Goal: Task Accomplishment & Management: Complete application form

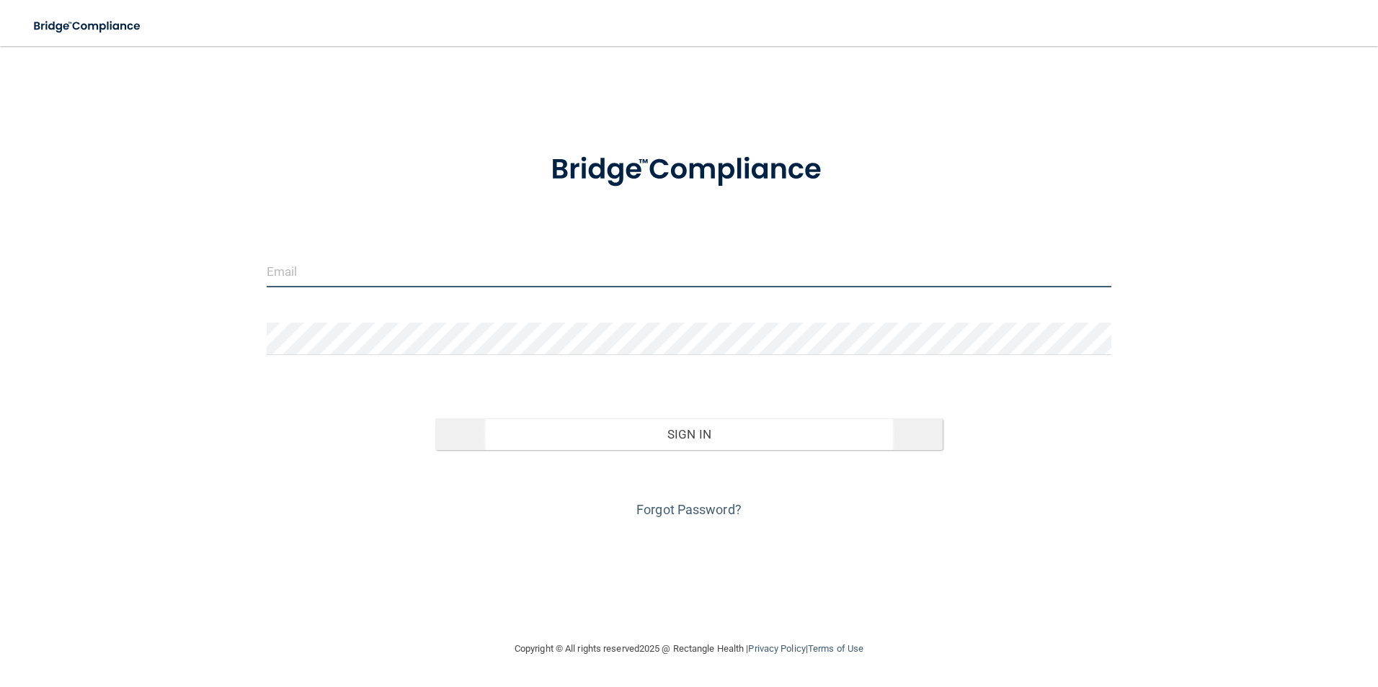
type input "[EMAIL_ADDRESS][DOMAIN_NAME]"
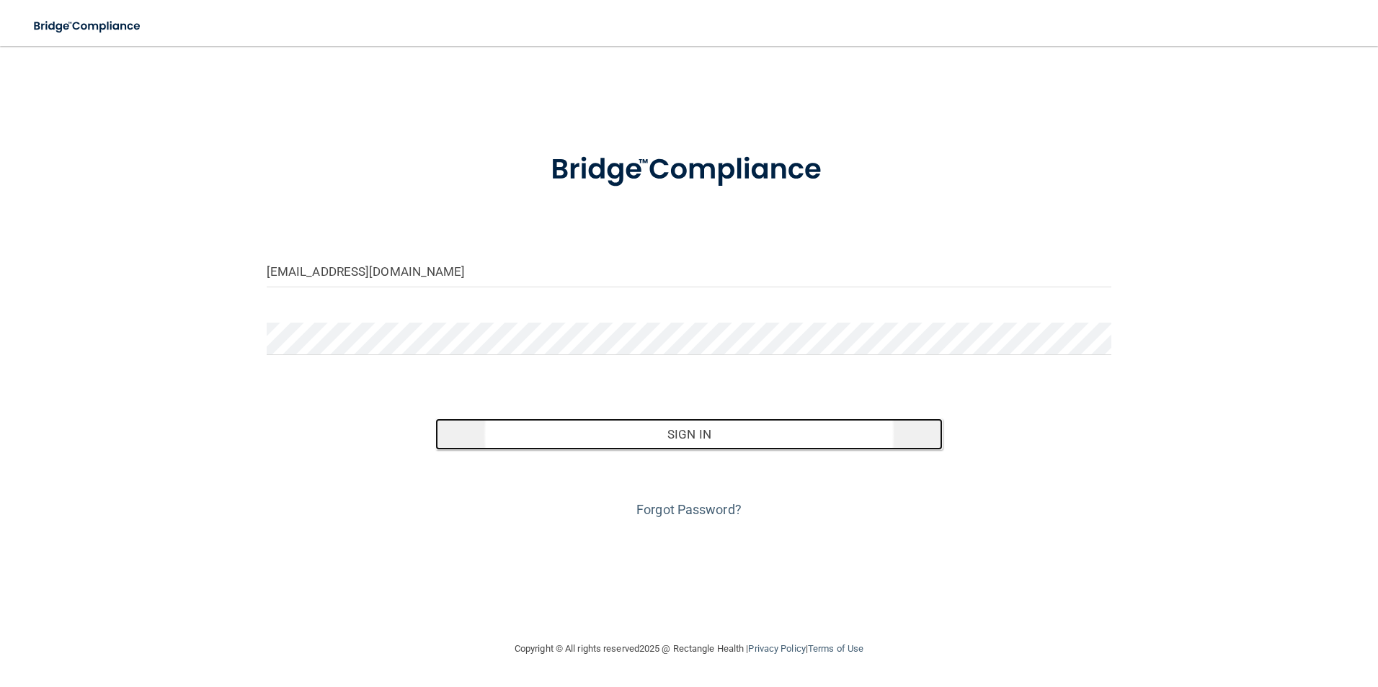
click at [680, 439] on button "Sign In" at bounding box center [688, 435] width 507 height 32
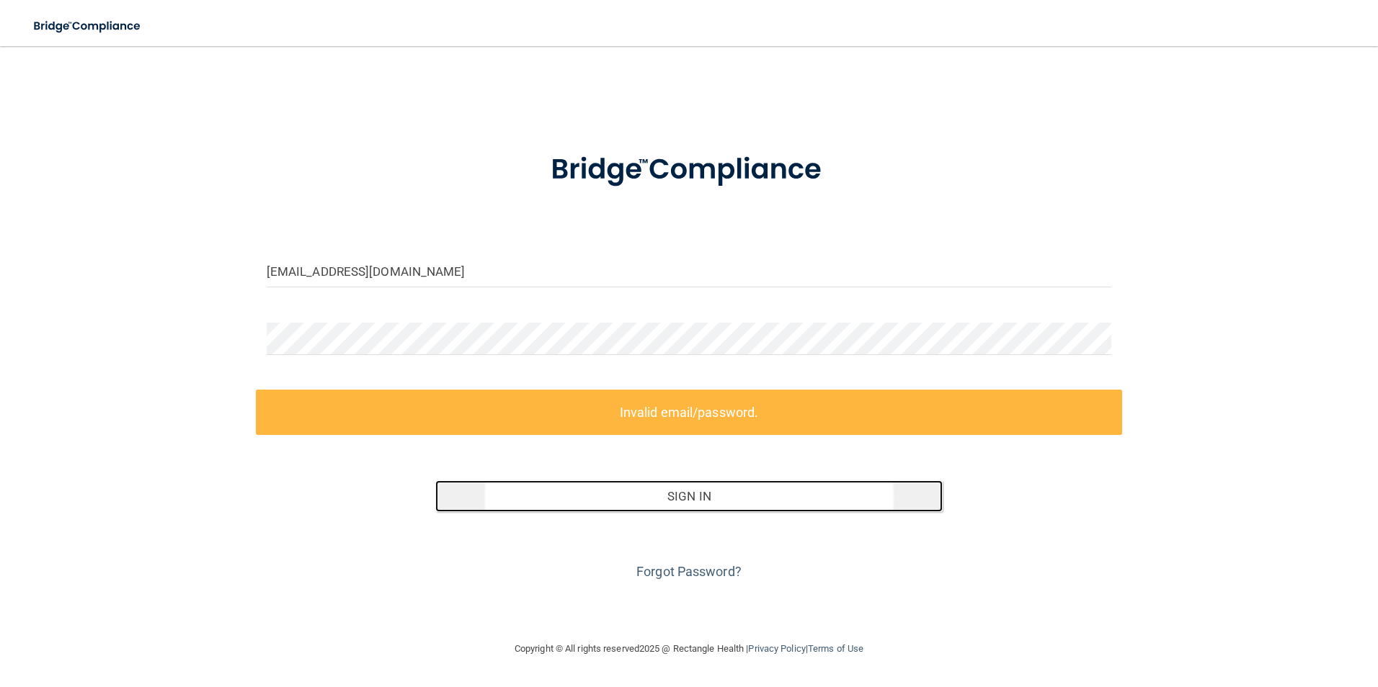
click at [689, 510] on button "Sign In" at bounding box center [688, 497] width 507 height 32
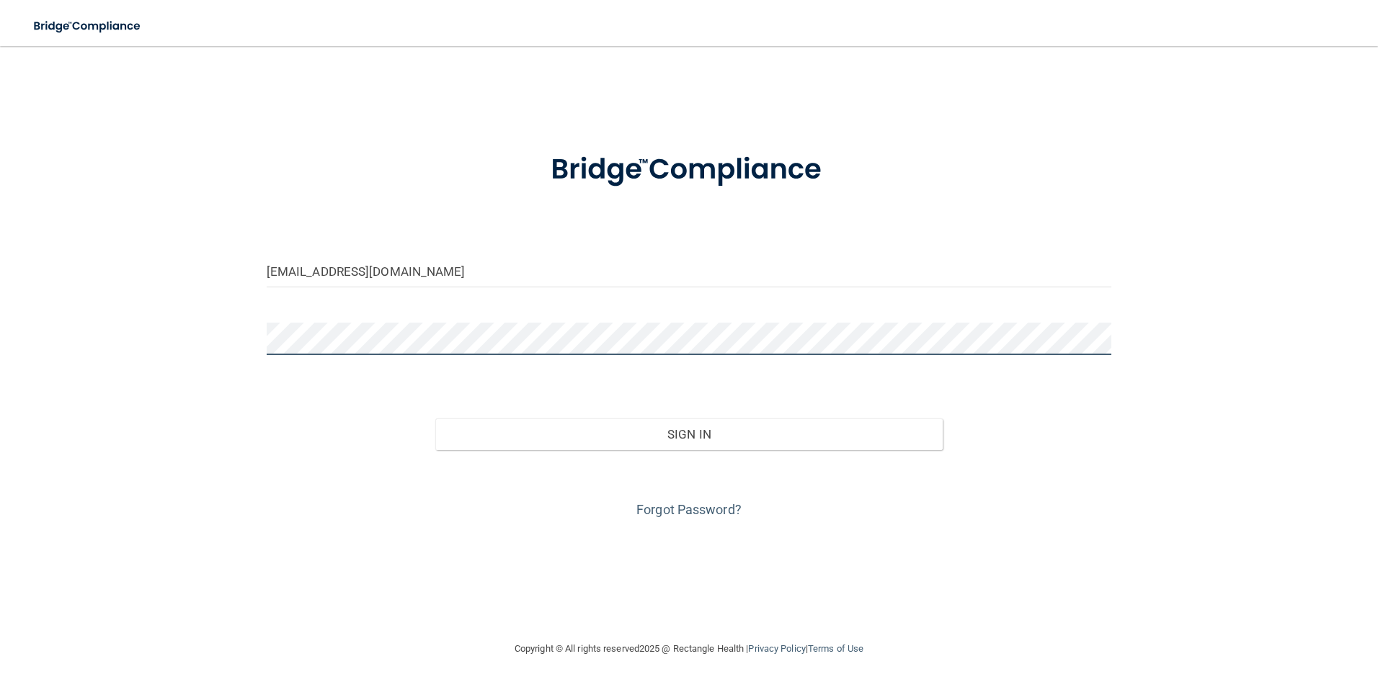
click at [435, 419] on button "Sign In" at bounding box center [688, 435] width 507 height 32
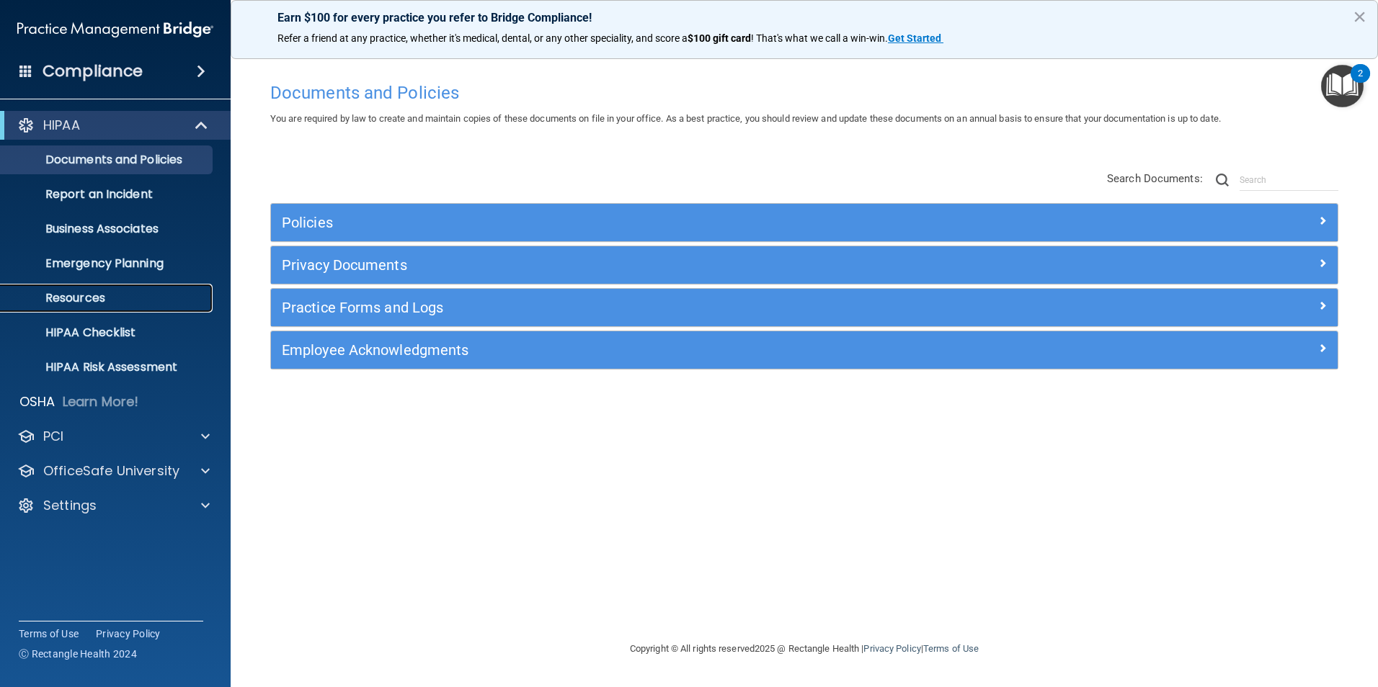
click at [90, 295] on p "Resources" at bounding box center [107, 298] width 197 height 14
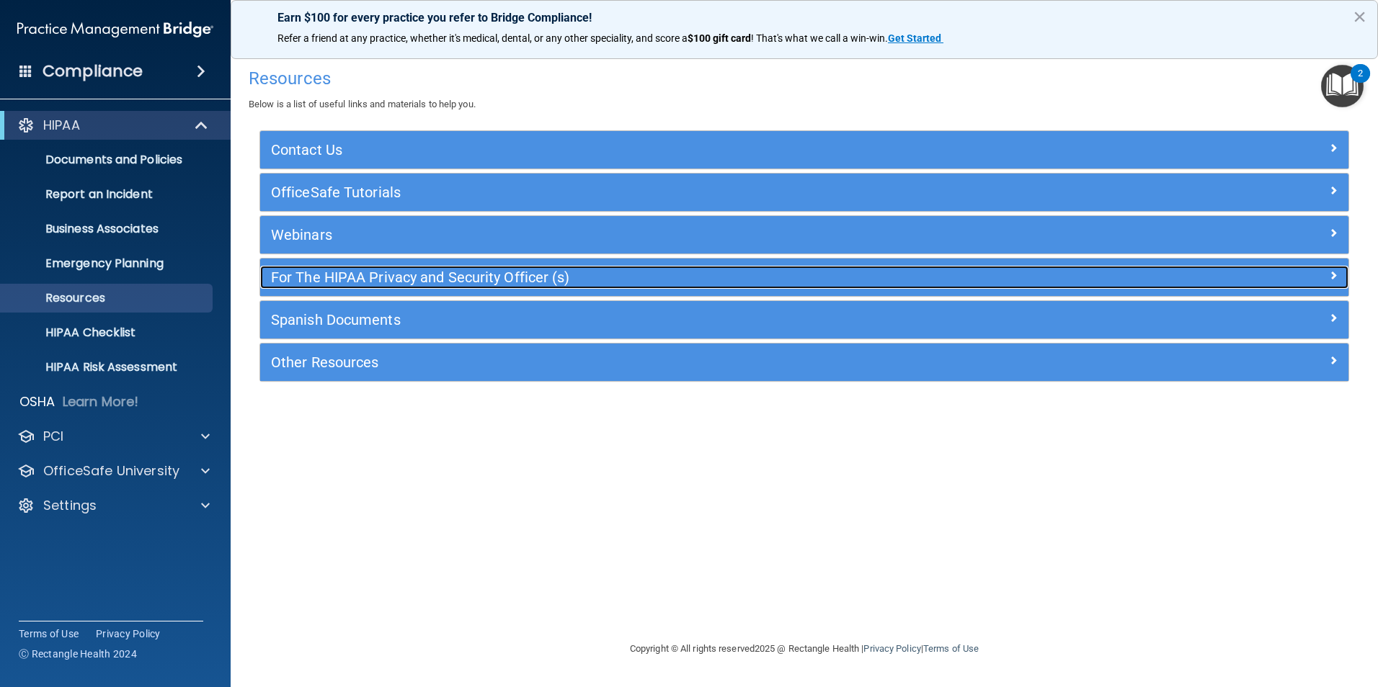
click at [1315, 282] on div at bounding box center [1213, 274] width 272 height 17
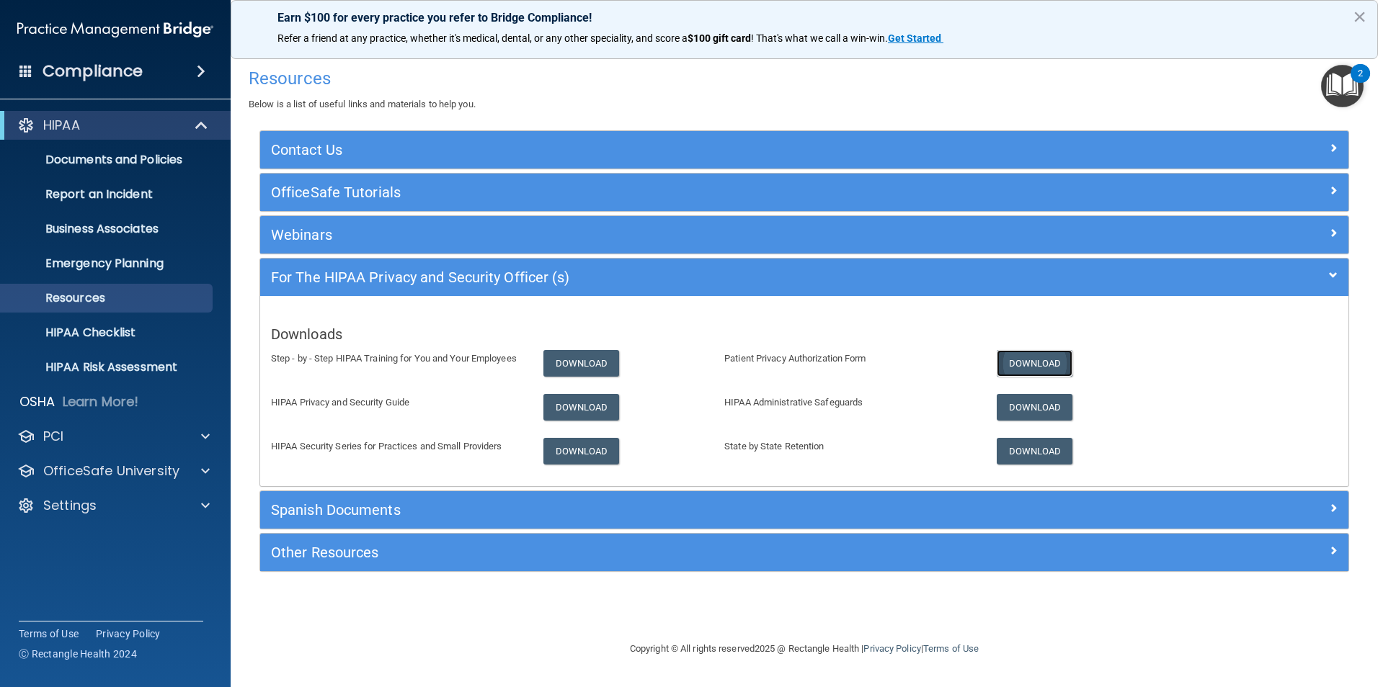
click at [1041, 369] on link "Download" at bounding box center [1035, 363] width 76 height 27
click at [113, 161] on p "Documents and Policies" at bounding box center [107, 160] width 197 height 14
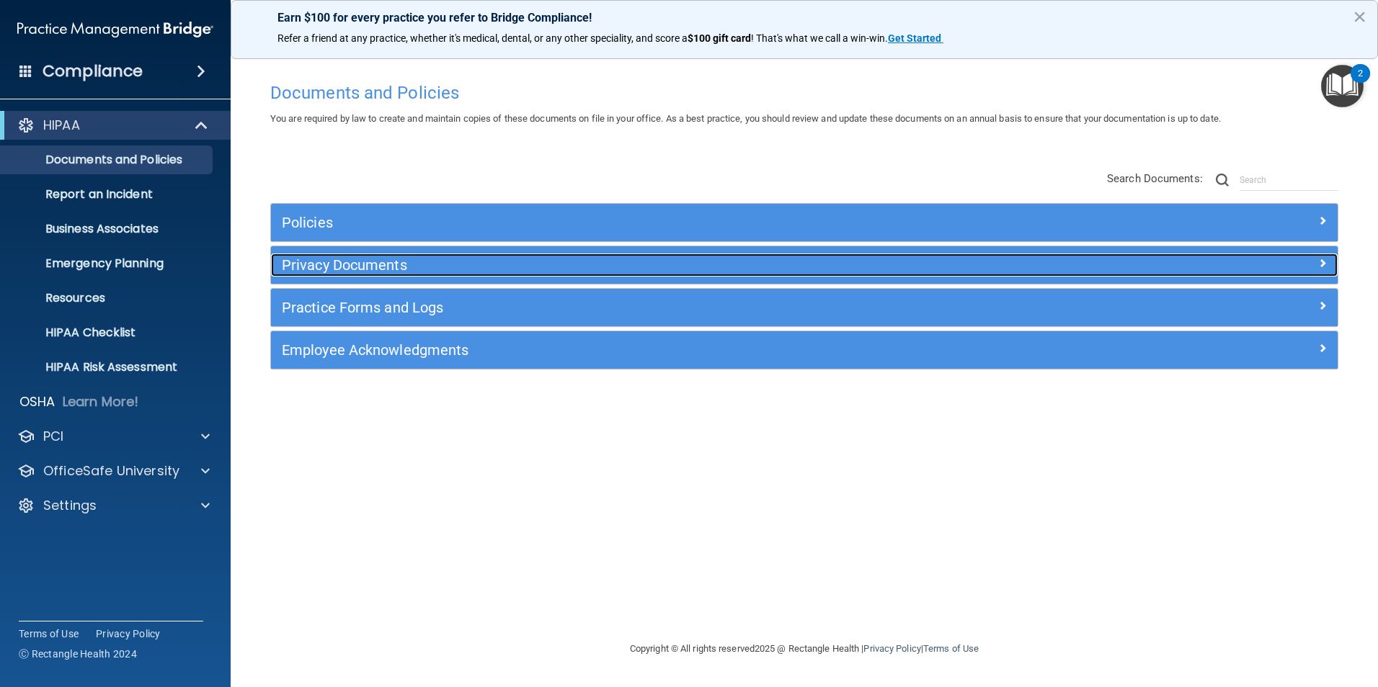
click at [1316, 259] on div at bounding box center [1204, 262] width 267 height 17
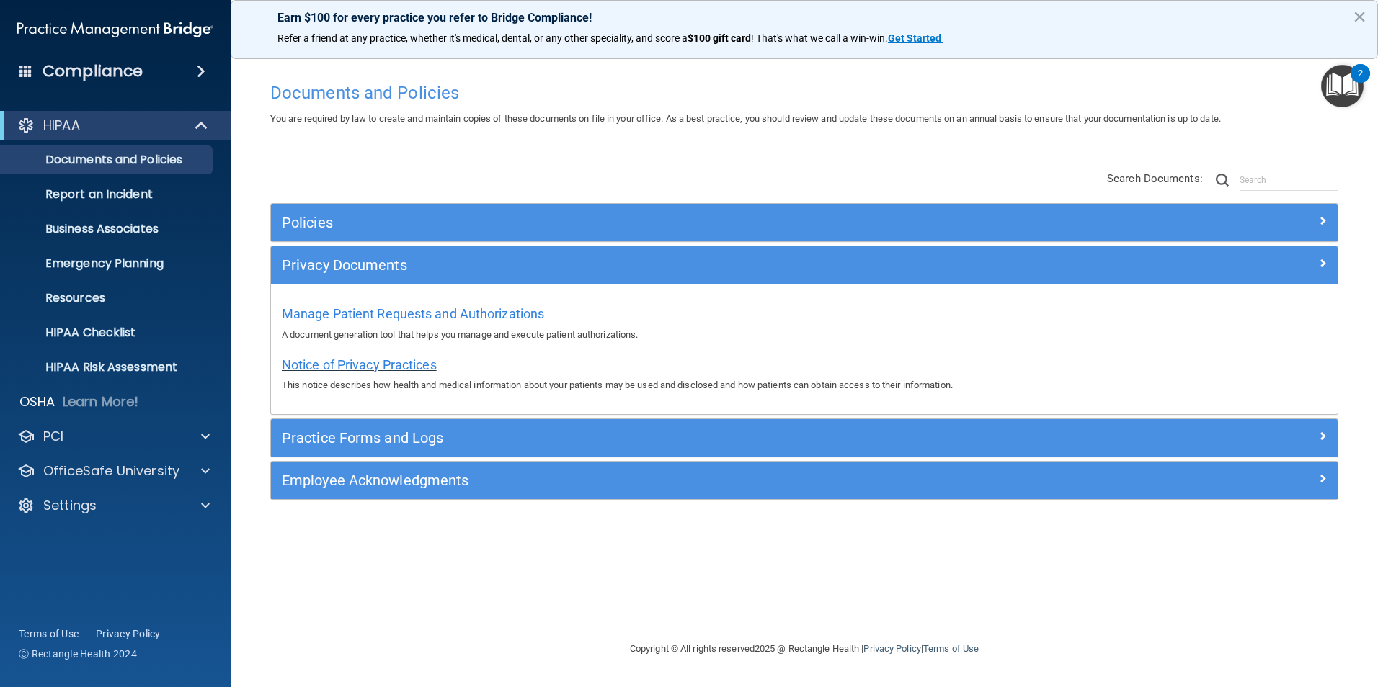
click at [352, 368] on span "Notice of Privacy Practices" at bounding box center [359, 364] width 155 height 15
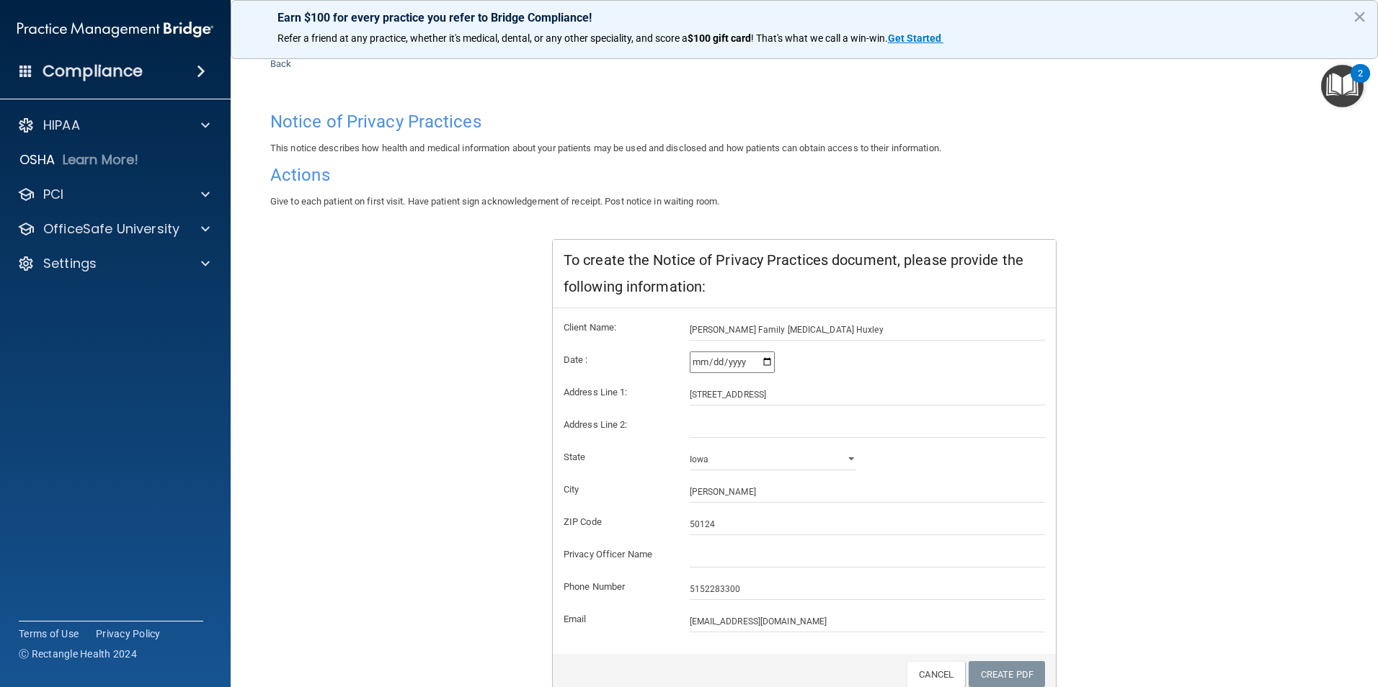
scroll to position [72, 0]
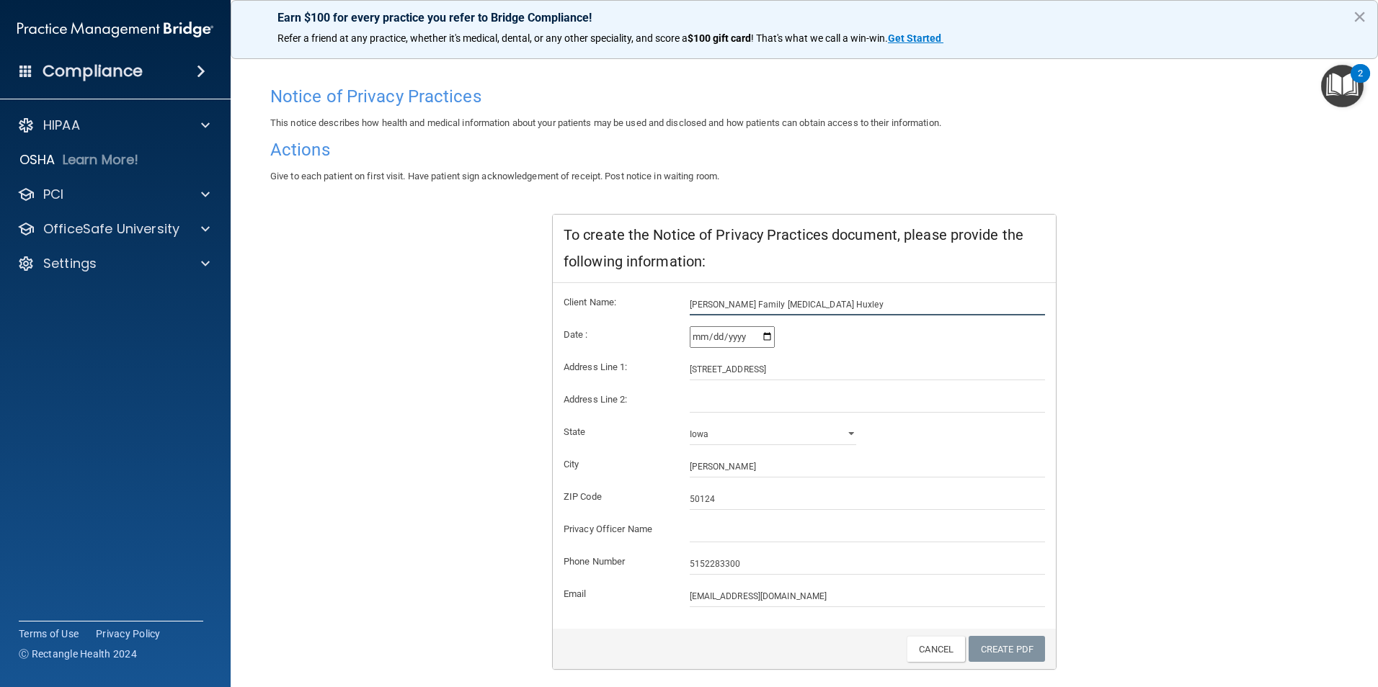
click at [821, 297] on input "[PERSON_NAME] Family [MEDICAL_DATA] Huxley" at bounding box center [868, 305] width 356 height 22
type input "[PERSON_NAME] Family [MEDICAL_DATA]"
drag, startPoint x: 744, startPoint y: 370, endPoint x: 663, endPoint y: 374, distance: 80.8
click at [664, 373] on div "Address Line 1: [STREET_ADDRESS]" at bounding box center [804, 370] width 503 height 22
type input "[STREET_ADDRESS]"
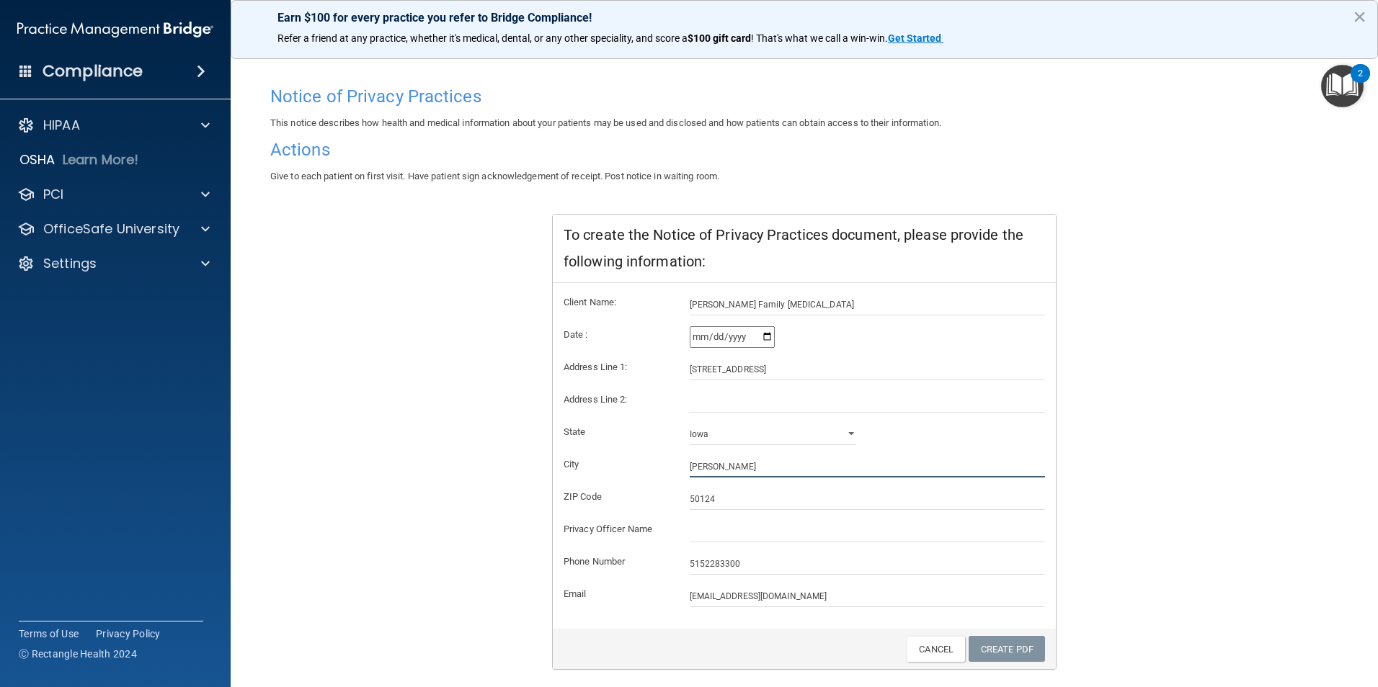
drag, startPoint x: 715, startPoint y: 466, endPoint x: 675, endPoint y: 478, distance: 42.2
click at [679, 477] on div "[PERSON_NAME]" at bounding box center [868, 467] width 378 height 22
type input "[PERSON_NAME]"
drag, startPoint x: 717, startPoint y: 496, endPoint x: 649, endPoint y: 515, distance: 70.5
click at [649, 515] on form "Client Name: [PERSON_NAME] Family [MEDICAL_DATA] Date : [DATE] Address Line 1: …" at bounding box center [804, 450] width 481 height 313
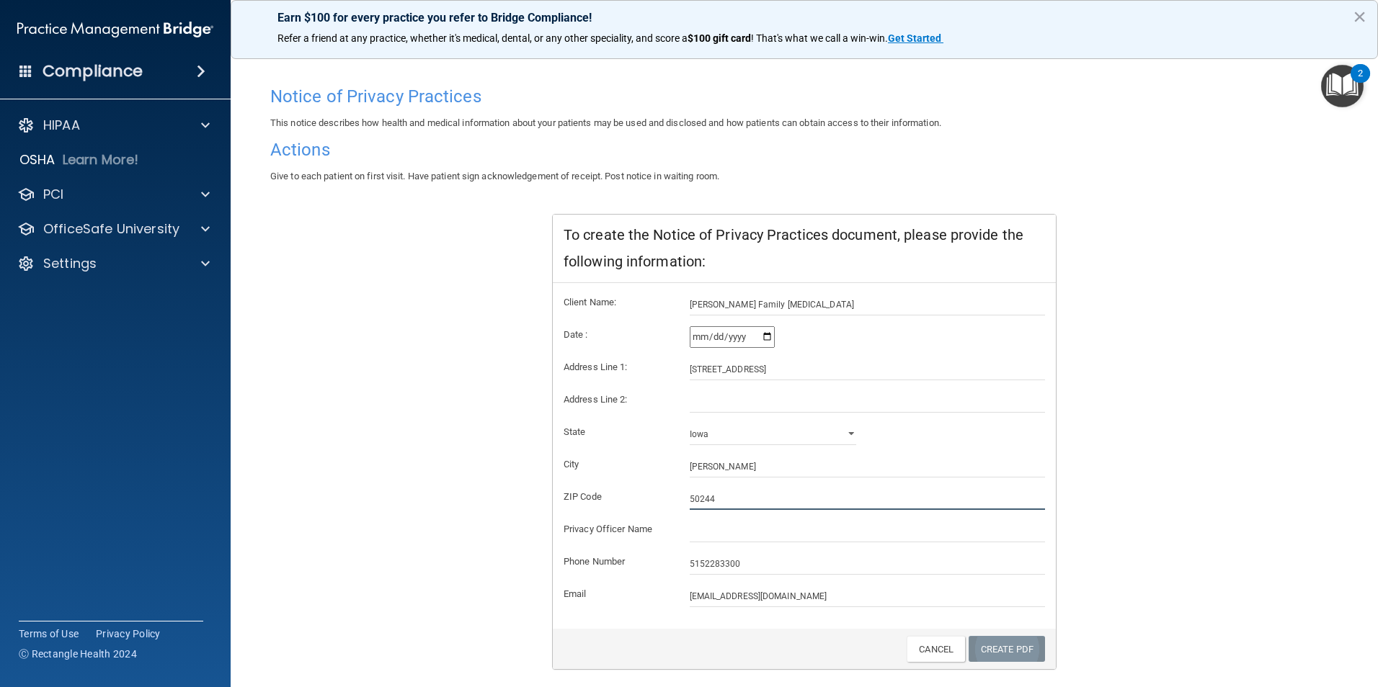
type input "50244"
click at [998, 662] on link "Create PDF" at bounding box center [1007, 649] width 76 height 27
click at [718, 518] on form "Client Name: [PERSON_NAME] Family [MEDICAL_DATA] Date : [DATE] Address Line 1: …" at bounding box center [804, 450] width 481 height 313
click at [727, 400] on input "text" at bounding box center [868, 402] width 356 height 22
click at [763, 336] on input "[DATE]" at bounding box center [732, 337] width 85 height 22
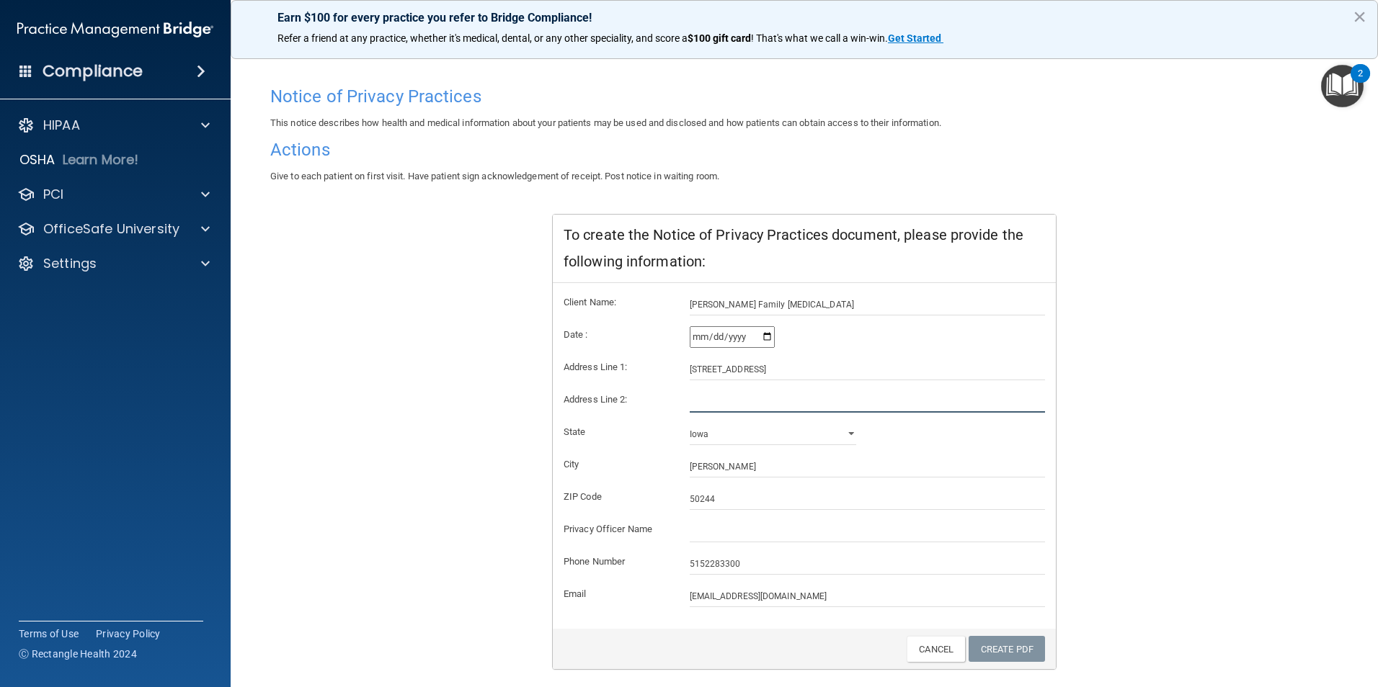
click at [694, 399] on input "text" at bounding box center [868, 402] width 356 height 22
click at [700, 532] on input "text" at bounding box center [868, 532] width 356 height 22
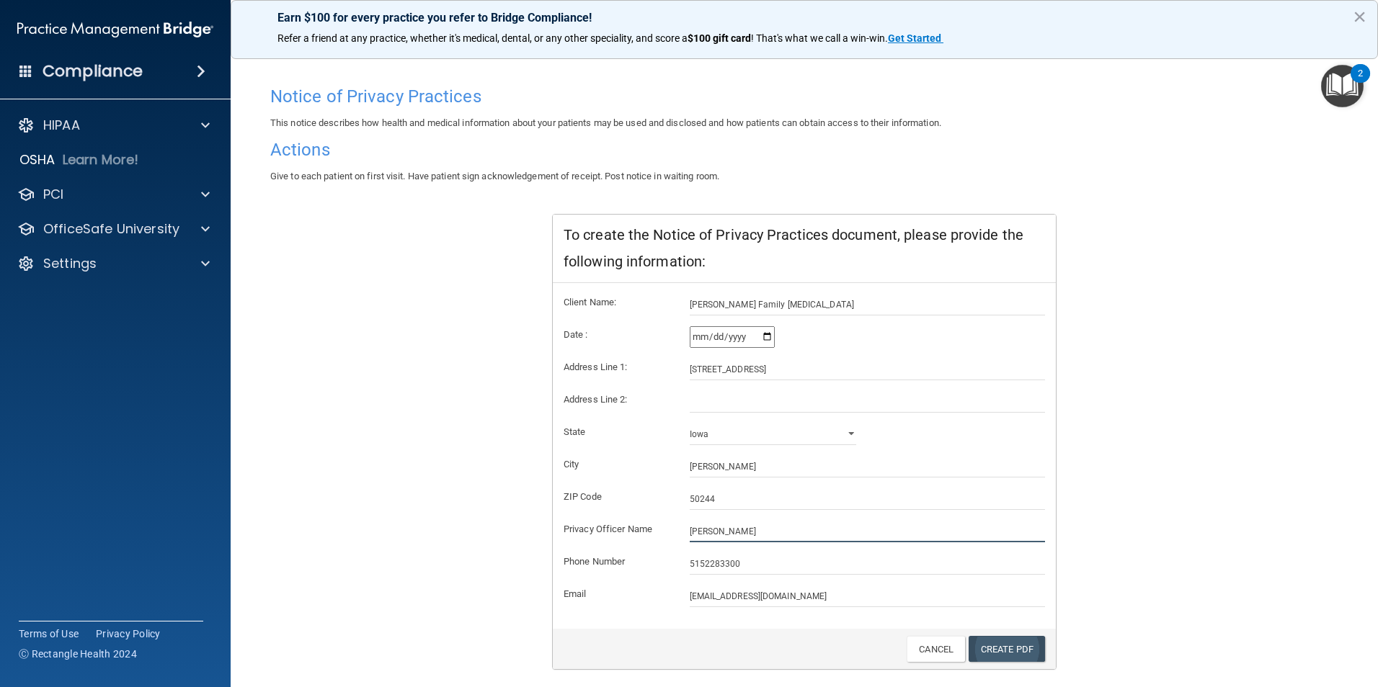
type input "[PERSON_NAME]"
click at [1011, 656] on link "Create PDF" at bounding box center [1007, 649] width 76 height 27
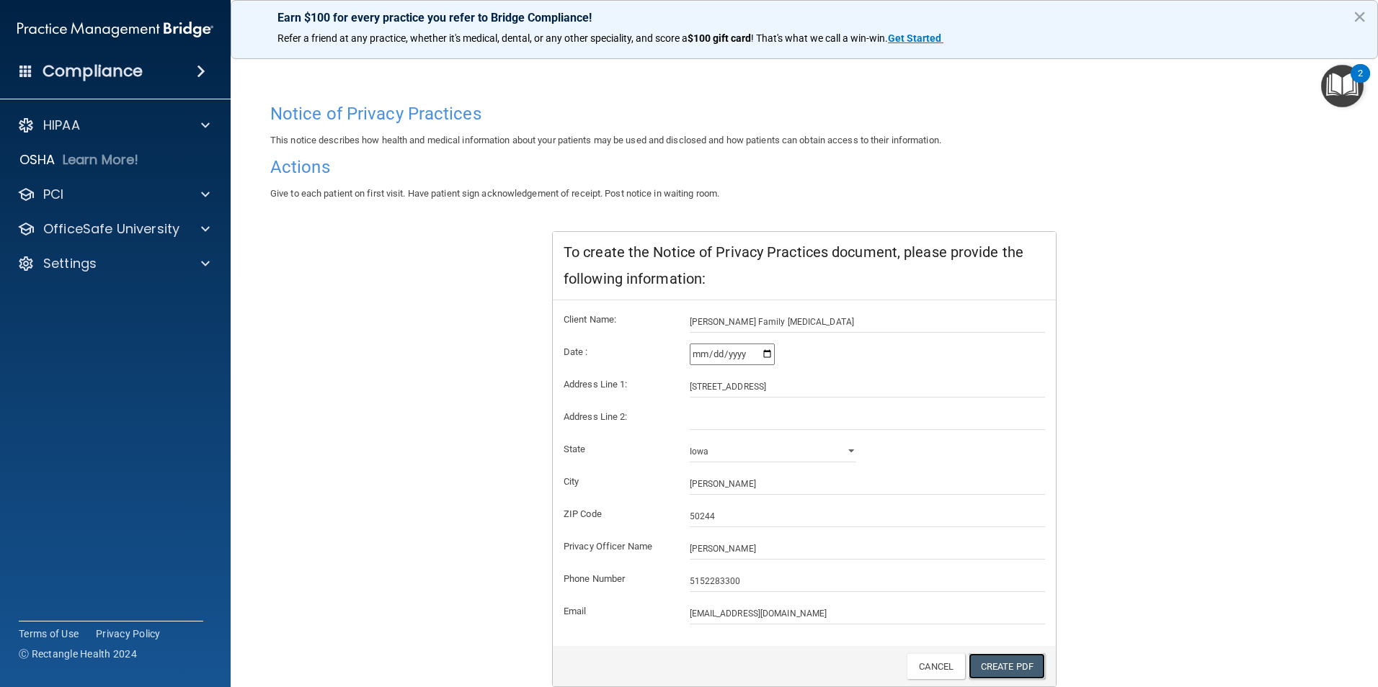
scroll to position [112, 0]
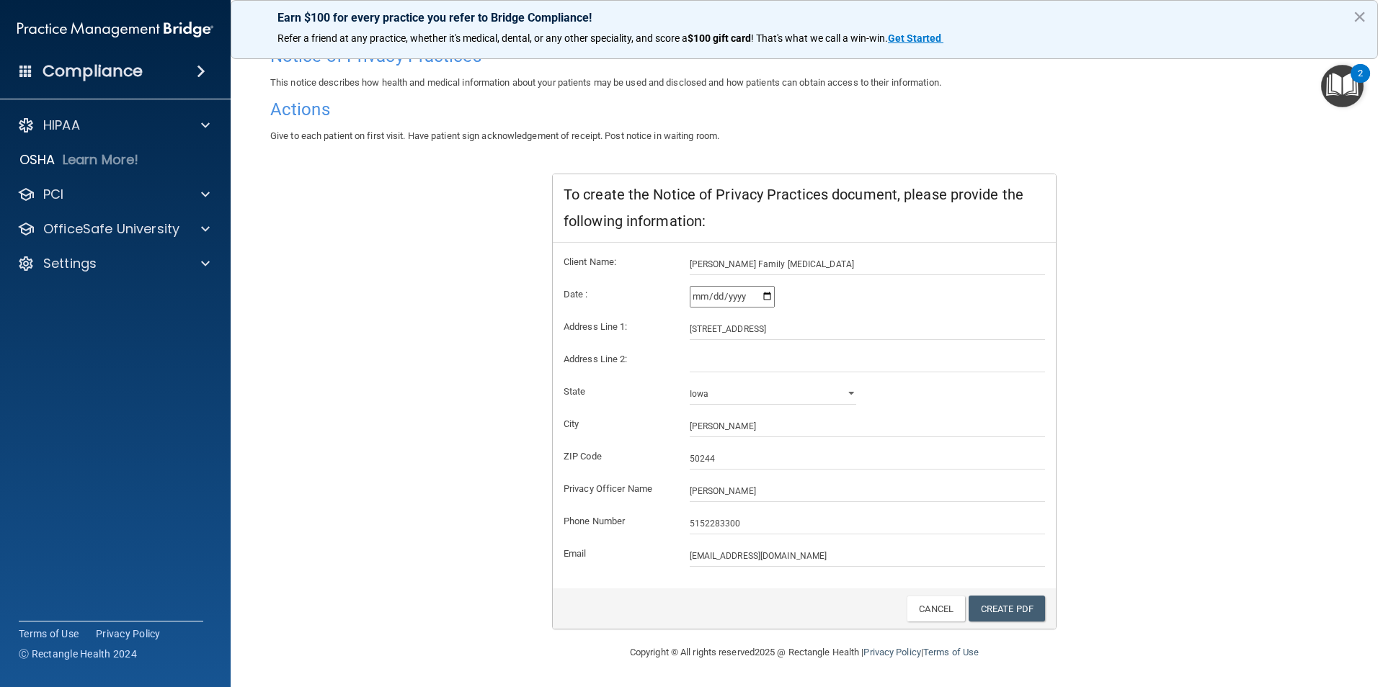
click at [765, 296] on input "[DATE]" at bounding box center [732, 297] width 85 height 22
type input "[DATE]"
click at [1011, 612] on link "Create PDF" at bounding box center [1007, 609] width 76 height 27
click at [1355, 12] on button "×" at bounding box center [1360, 16] width 14 height 23
